Goal: Check status: Check status

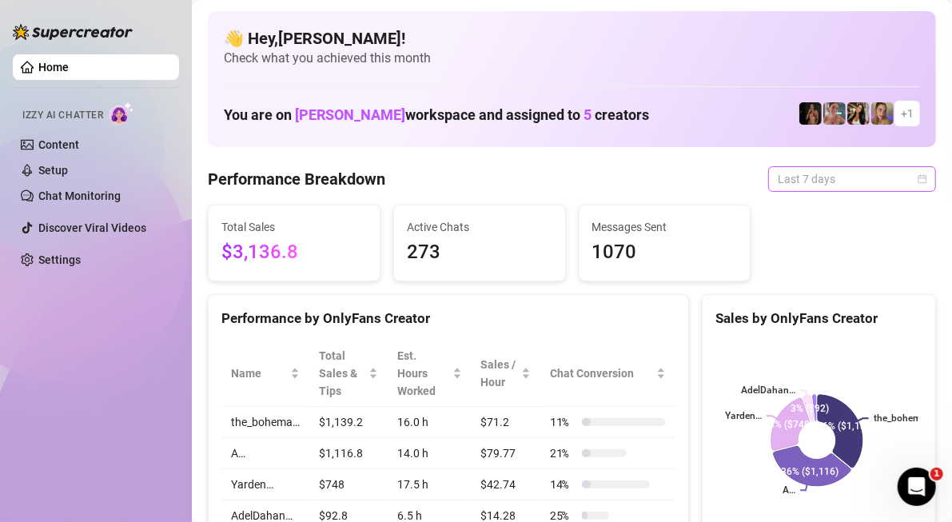
click at [813, 185] on span "Last 7 days" at bounding box center [852, 179] width 149 height 24
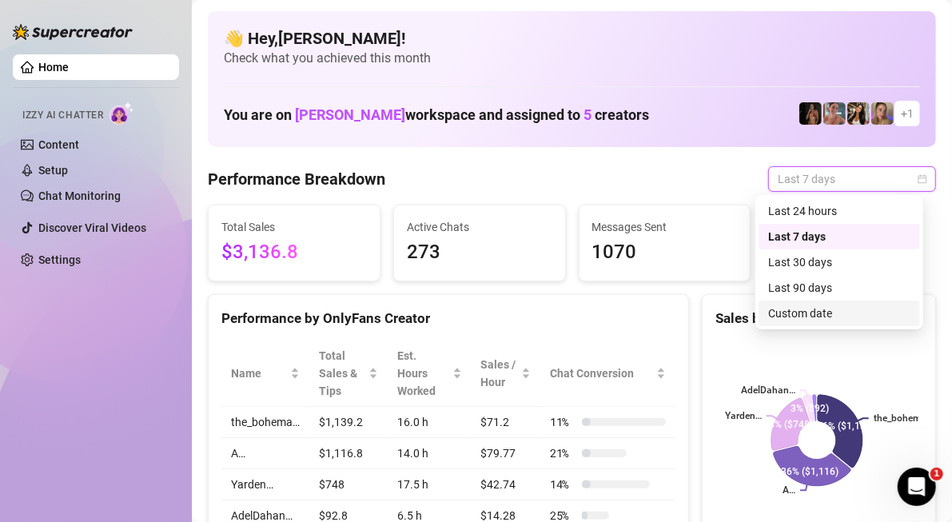
click at [787, 309] on div "Custom date" at bounding box center [839, 314] width 142 height 18
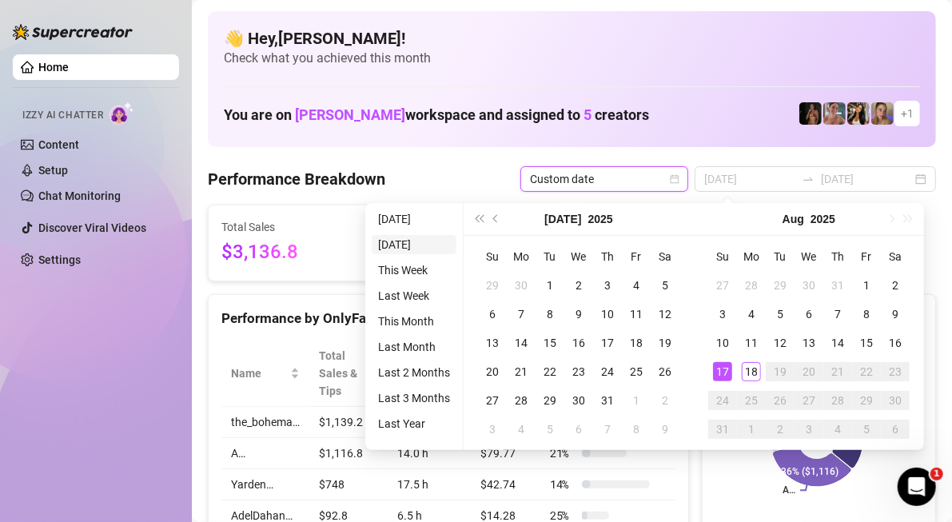
type input "[DATE]"
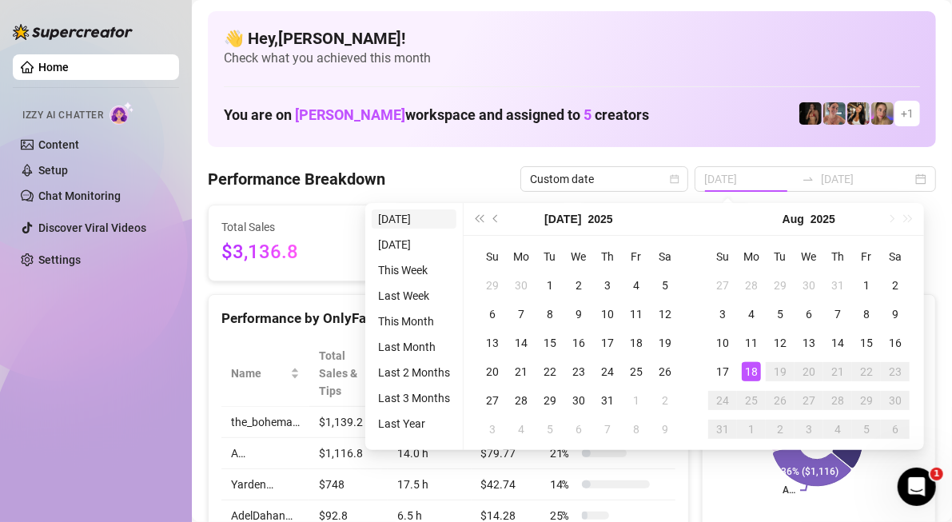
click at [415, 225] on li "[DATE]" at bounding box center [414, 218] width 85 height 19
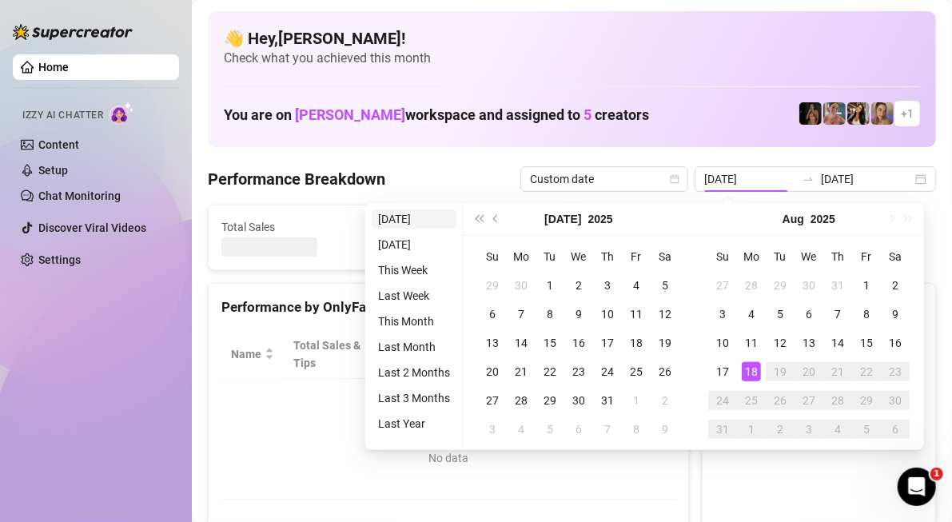
type input "[DATE]"
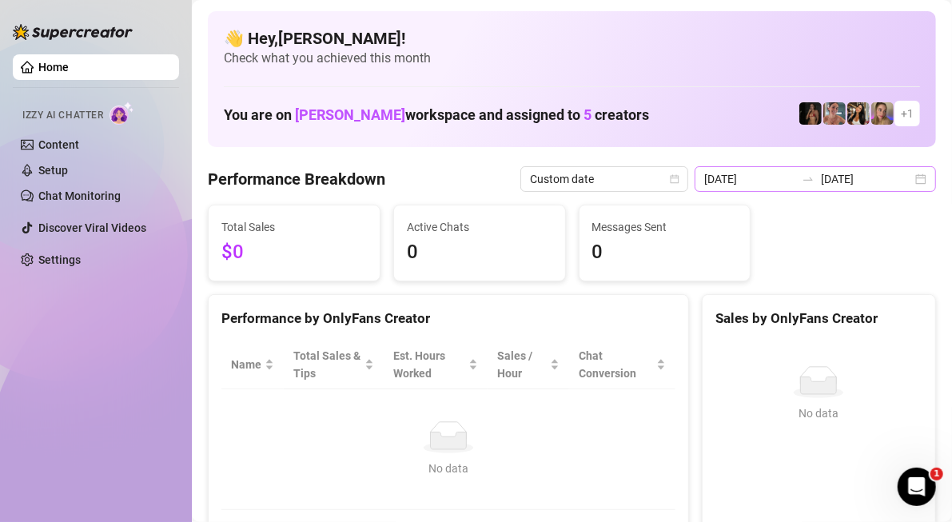
click at [912, 174] on div "[DATE] [DATE]" at bounding box center [815, 179] width 241 height 26
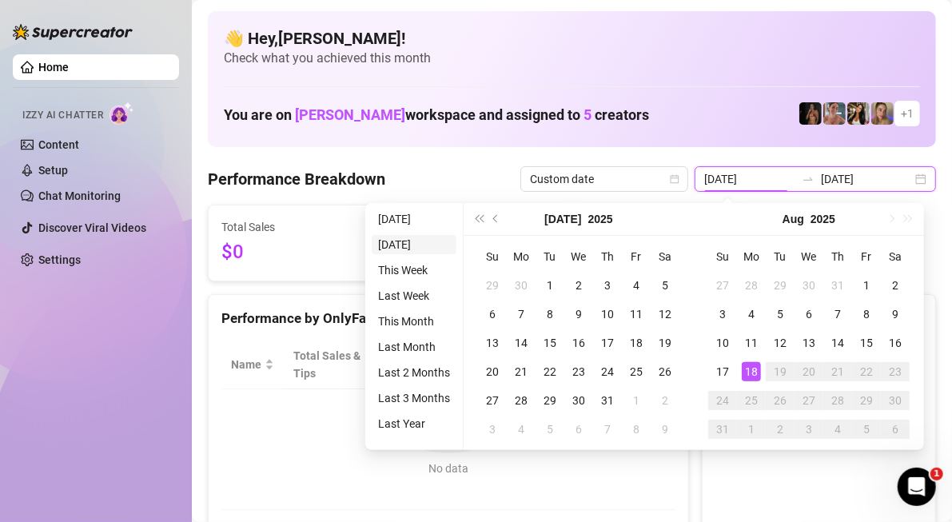
type input "[DATE]"
click at [411, 238] on li "[DATE]" at bounding box center [414, 244] width 85 height 19
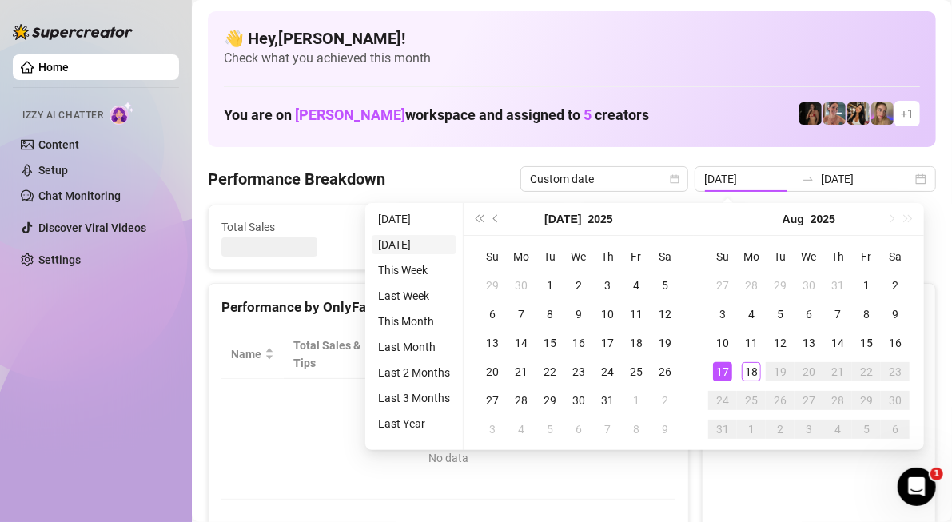
type input "[DATE]"
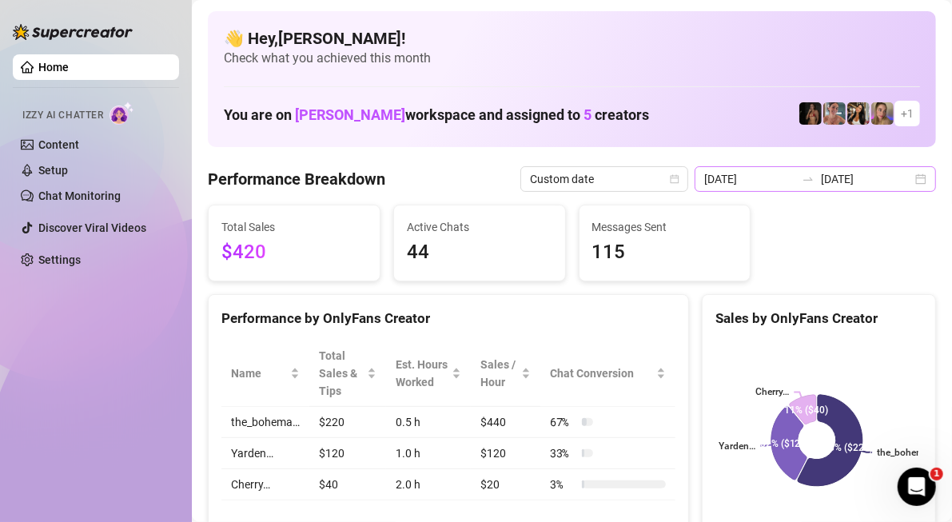
click at [903, 169] on div "[DATE] [DATE]" at bounding box center [815, 179] width 241 height 26
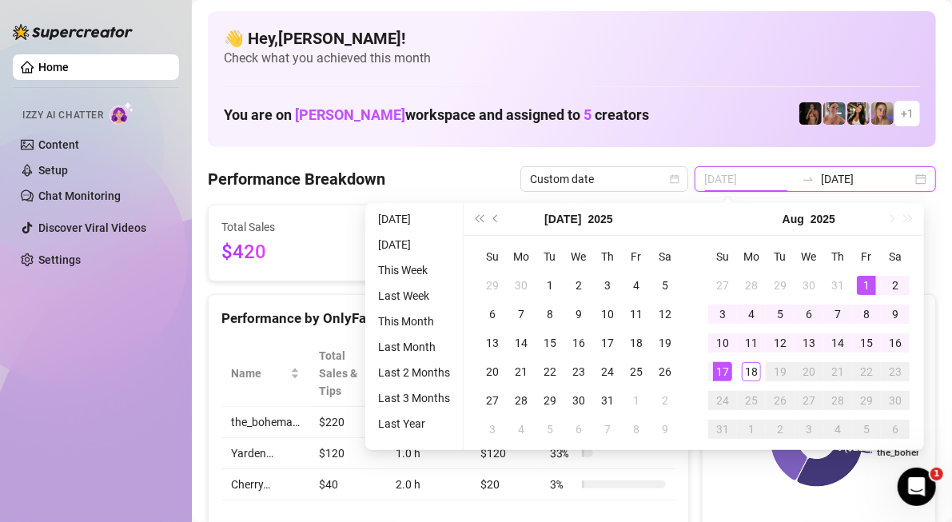
type input "[DATE]"
click at [874, 289] on div "1" at bounding box center [866, 285] width 19 height 19
type input "[DATE]"
click at [743, 363] on div "18" at bounding box center [751, 371] width 19 height 19
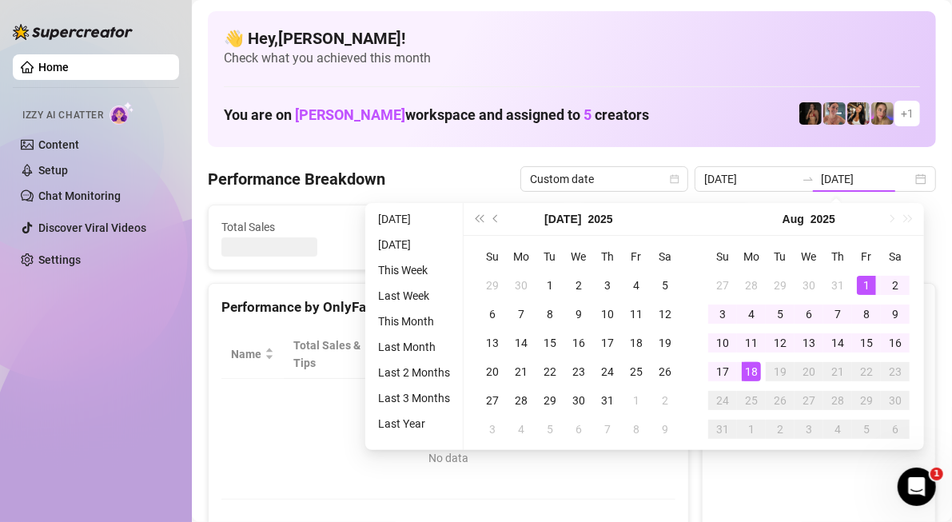
type input "[DATE]"
